Goal: Check status

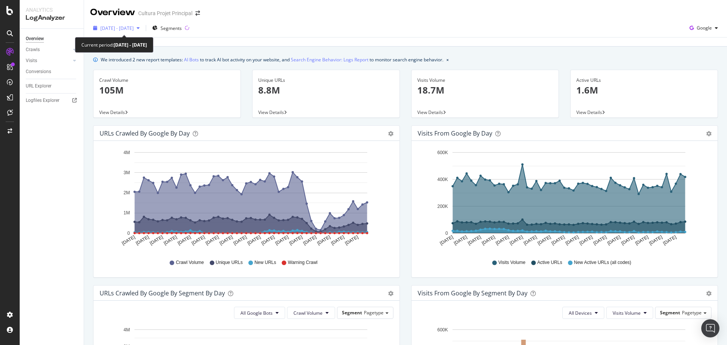
click at [134, 30] on span "[DATE] - [DATE]" at bounding box center [116, 28] width 33 height 6
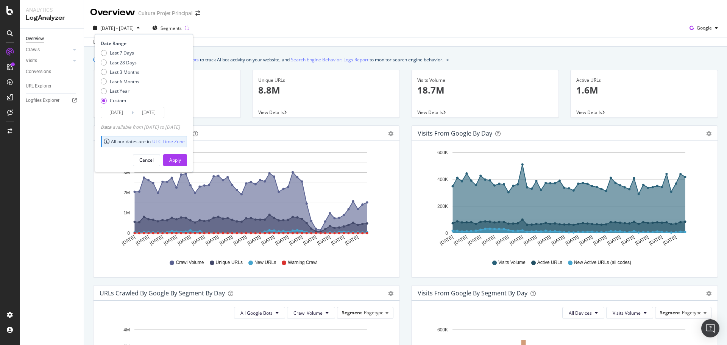
click at [153, 113] on input "[DATE]" at bounding box center [149, 112] width 30 height 11
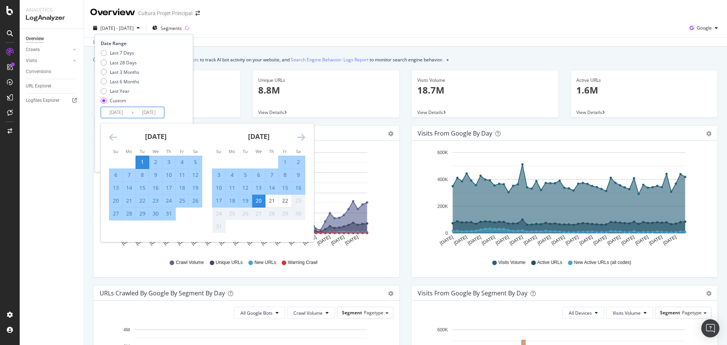
click at [140, 161] on div "1" at bounding box center [142, 162] width 13 height 8
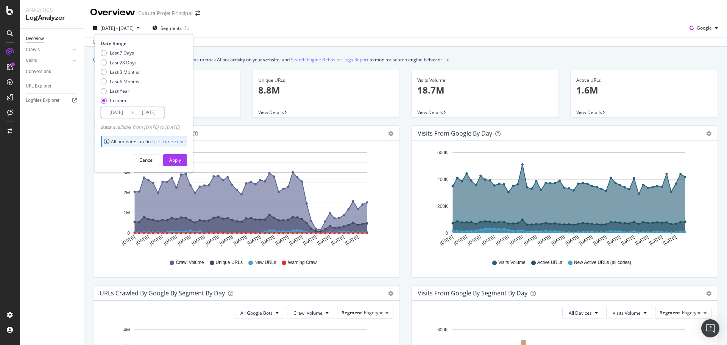
click at [152, 113] on input "[DATE]" at bounding box center [149, 112] width 30 height 11
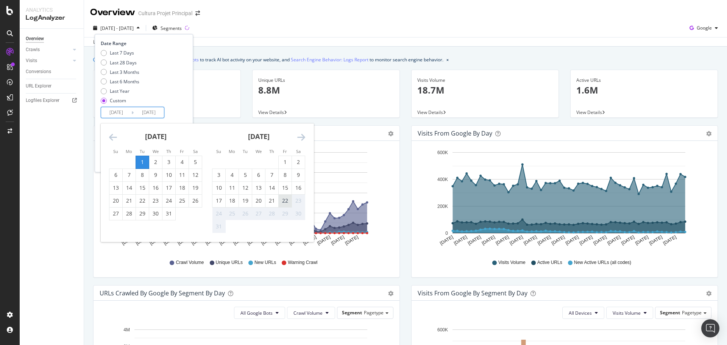
click at [283, 202] on div "22" at bounding box center [285, 201] width 13 height 8
type input "[DATE]"
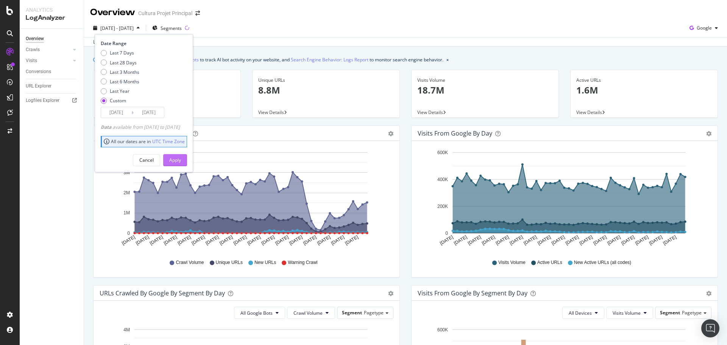
click at [181, 159] on div "Apply" at bounding box center [175, 160] width 12 height 6
